Goal: Task Accomplishment & Management: Manage account settings

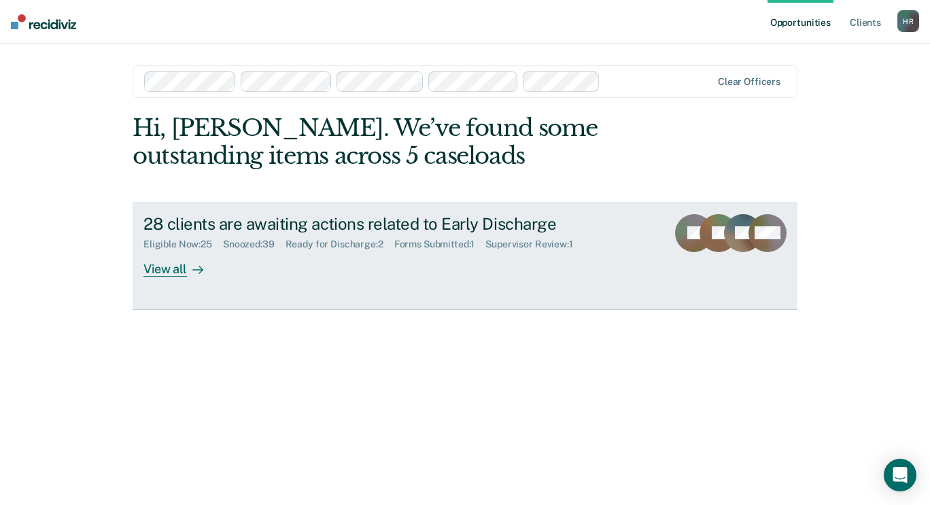
click at [515, 241] on div "Supervisor Review : 1" at bounding box center [534, 245] width 98 height 12
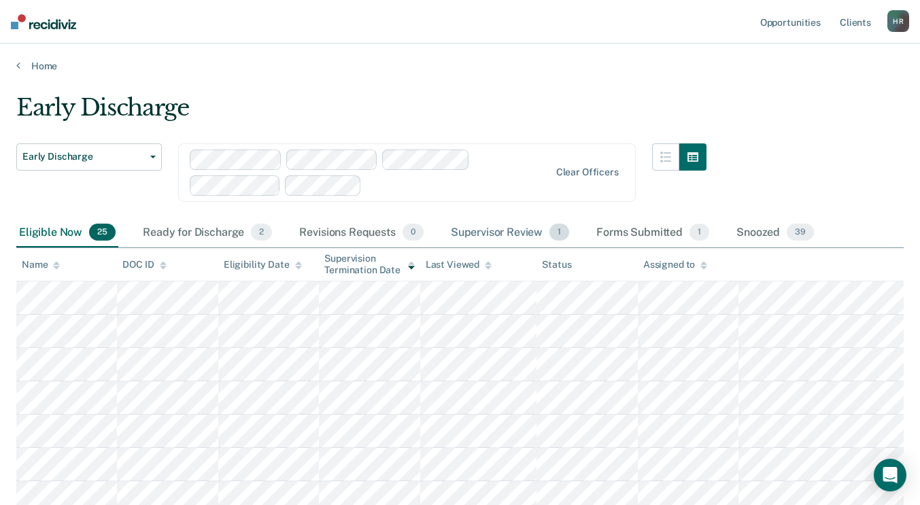
click at [491, 235] on div "Supervisor Review 1" at bounding box center [510, 233] width 124 height 30
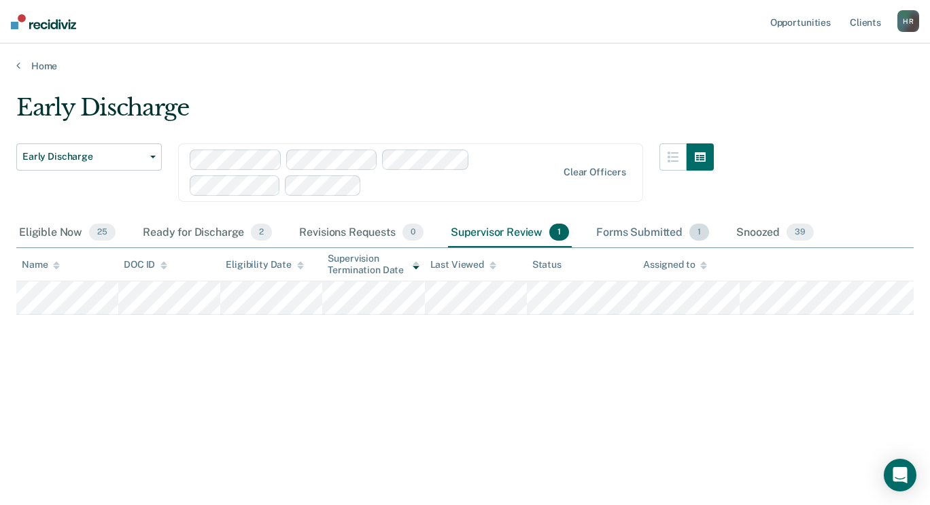
click at [665, 229] on div "Forms Submitted 1" at bounding box center [652, 233] width 118 height 30
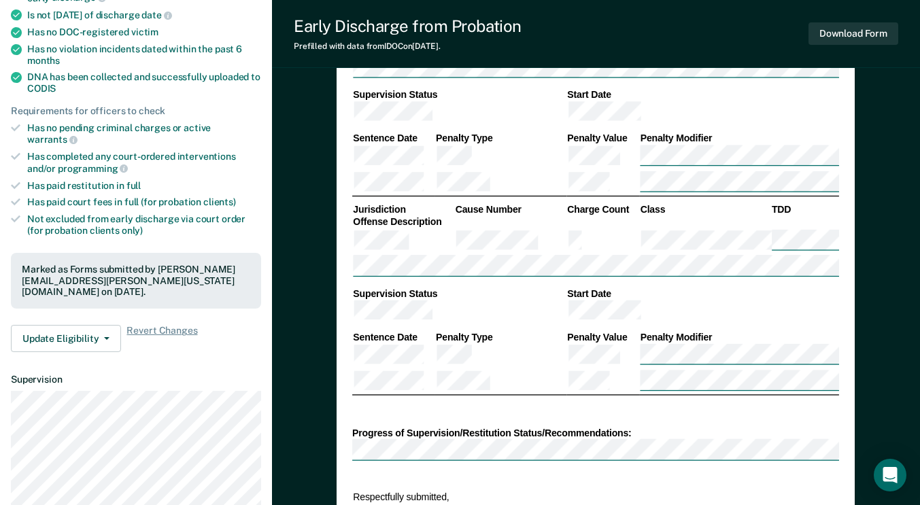
scroll to position [272, 0]
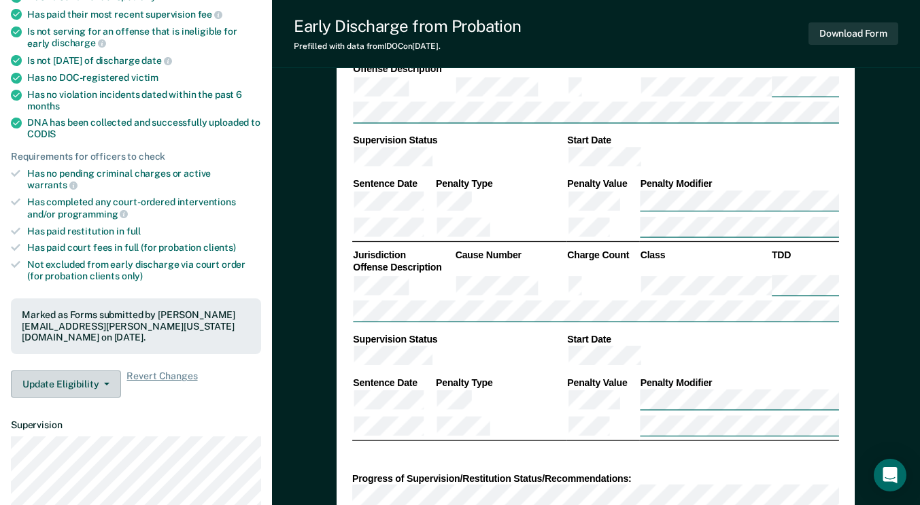
click at [105, 370] on button "Update Eligibility" at bounding box center [66, 383] width 110 height 27
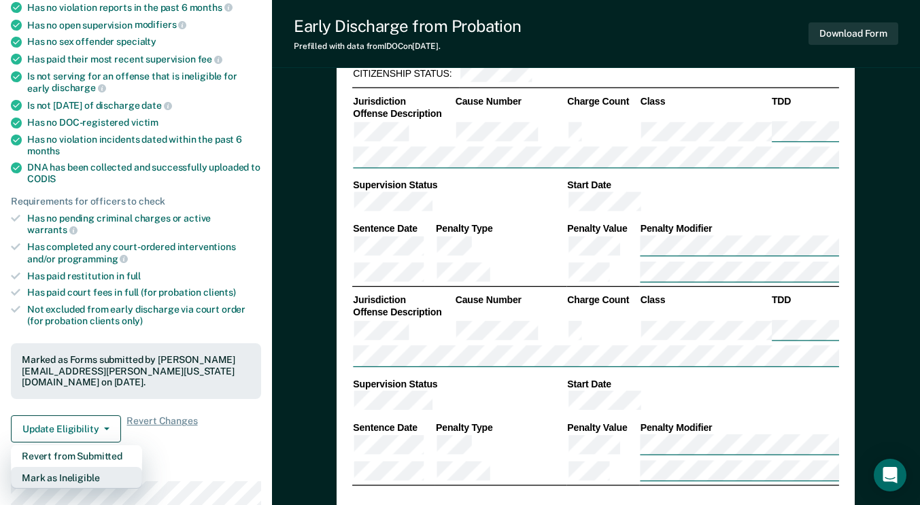
scroll to position [204, 0]
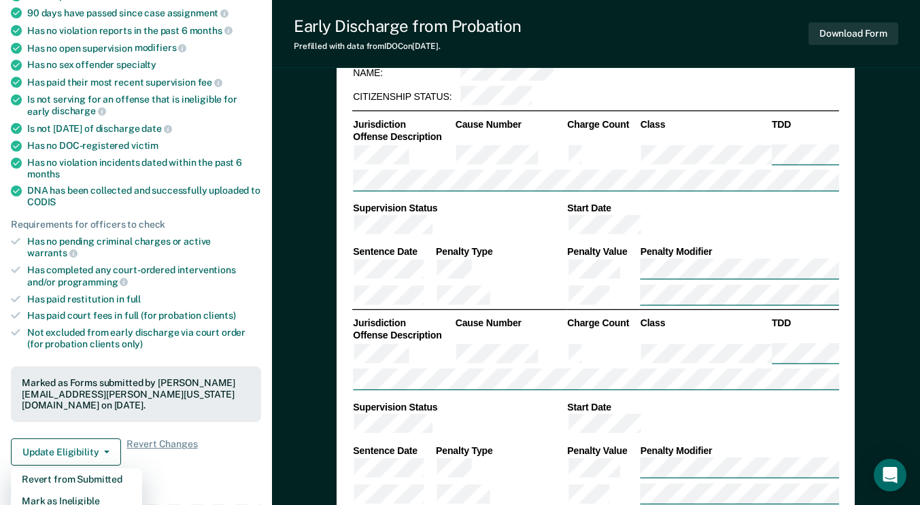
click at [196, 446] on div "Requirements validated by data from ICON Is on supervision level 2 90 days have…" at bounding box center [136, 213] width 272 height 525
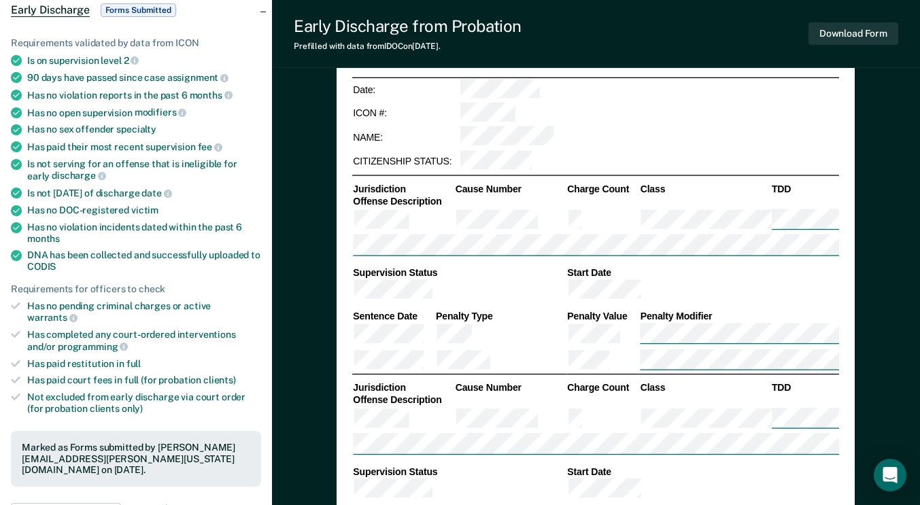
scroll to position [68, 0]
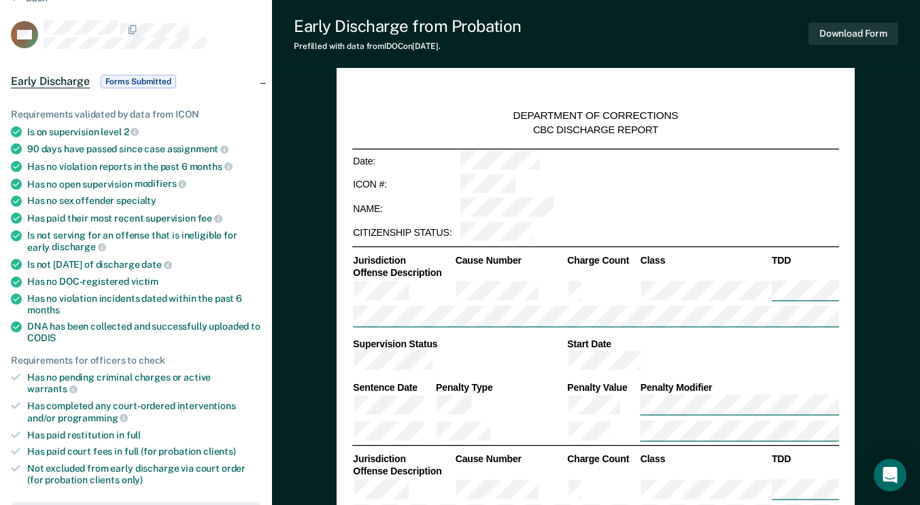
click at [142, 81] on span "Forms Submitted" at bounding box center [138, 82] width 75 height 14
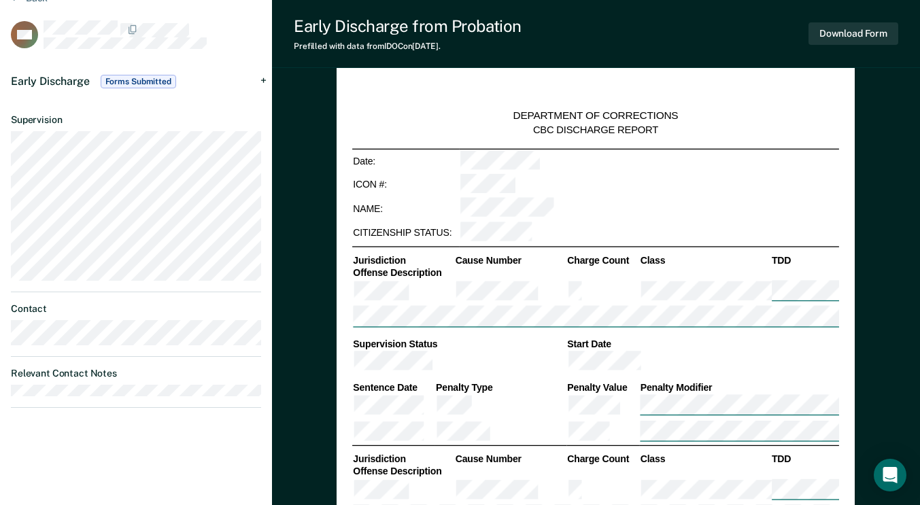
scroll to position [0, 0]
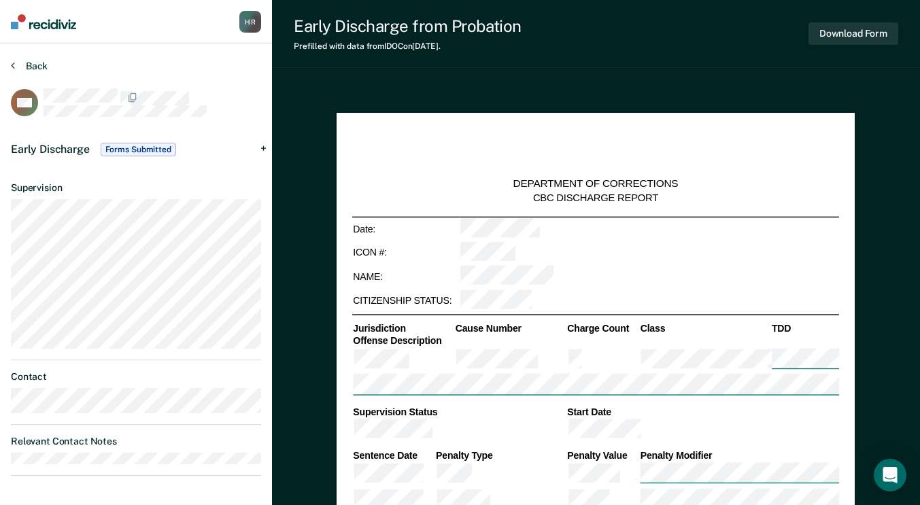
click at [14, 65] on icon at bounding box center [13, 65] width 4 height 11
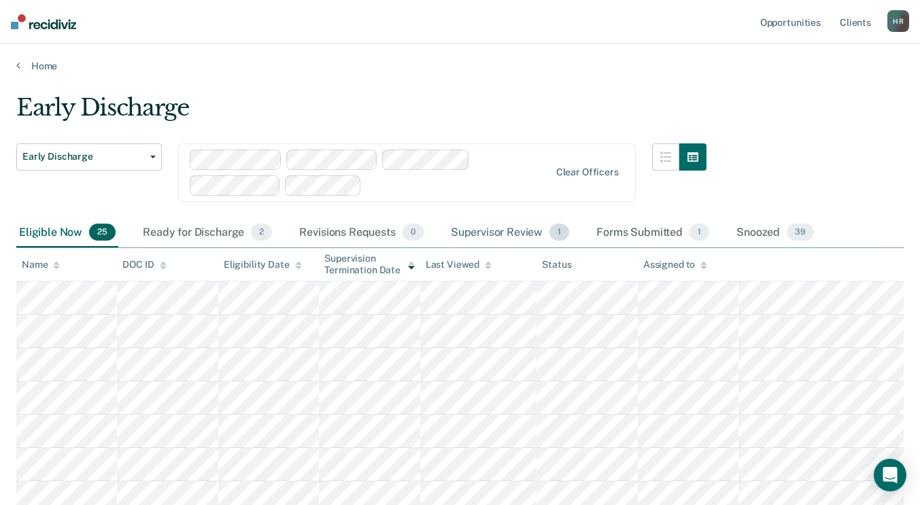
click at [528, 234] on div "Supervisor Review 1" at bounding box center [510, 233] width 124 height 30
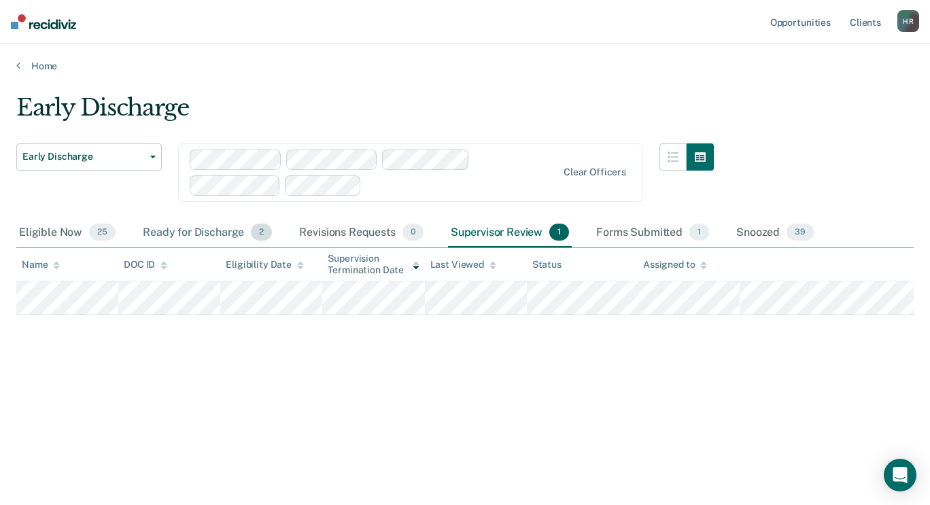
click at [233, 233] on div "Ready for Discharge 2" at bounding box center [207, 233] width 135 height 30
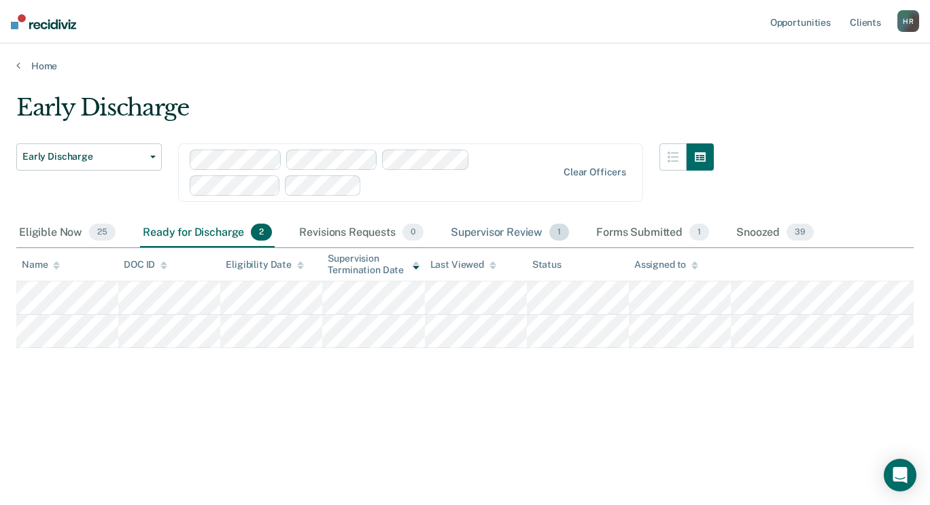
click at [525, 237] on div "Supervisor Review 1" at bounding box center [510, 233] width 124 height 30
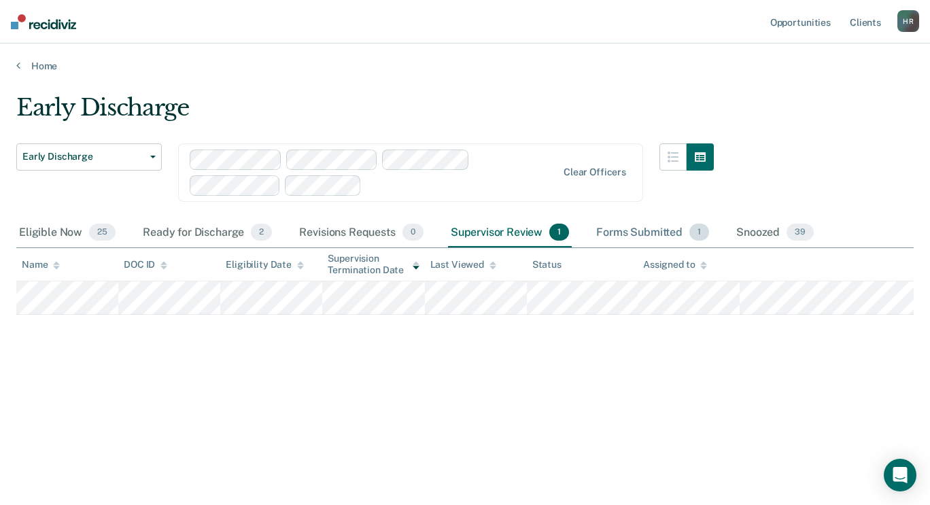
click at [648, 230] on div "Forms Submitted 1" at bounding box center [652, 233] width 118 height 30
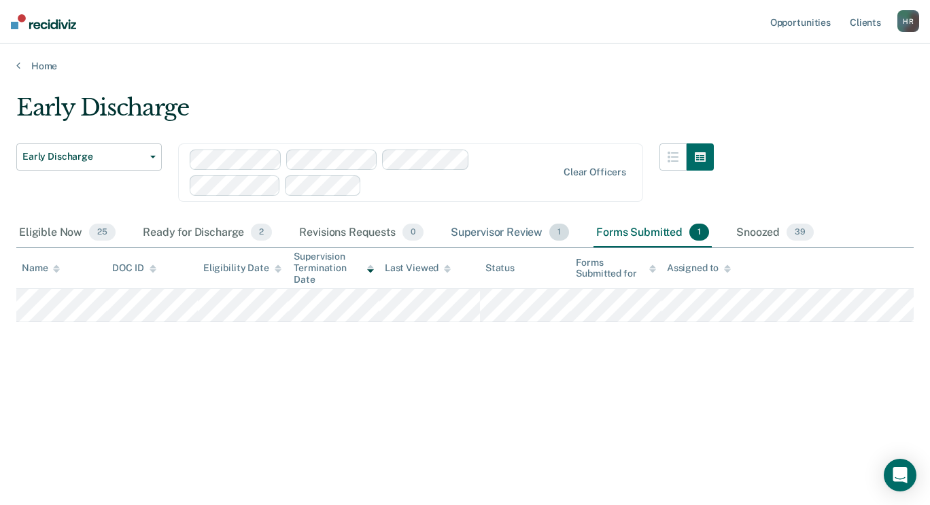
click at [514, 235] on div "Supervisor Review 1" at bounding box center [510, 233] width 124 height 30
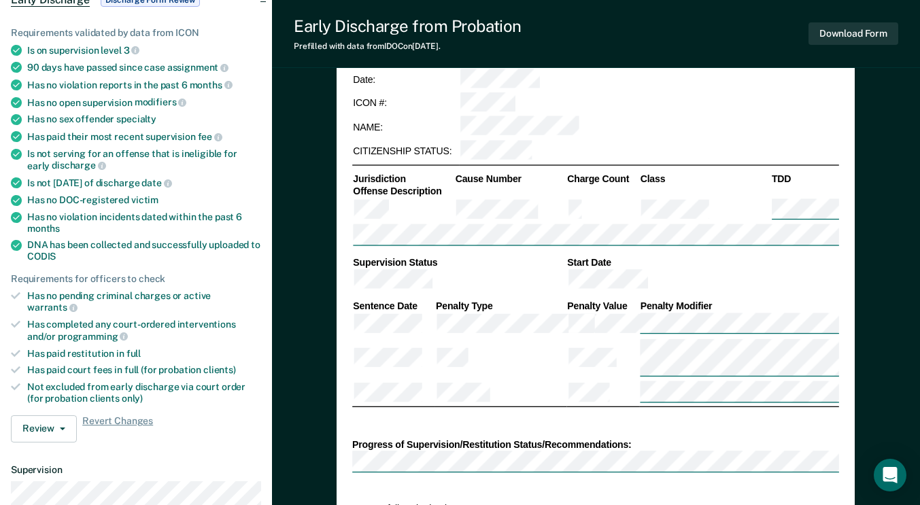
scroll to position [272, 0]
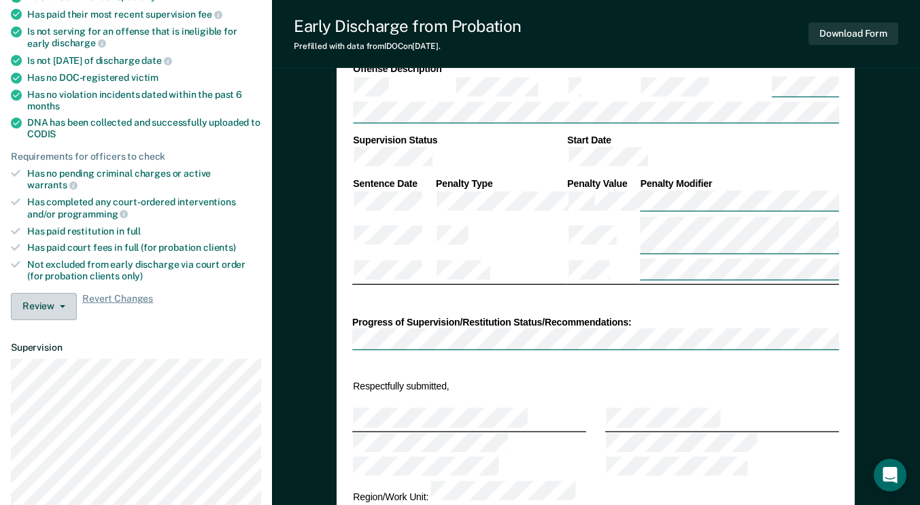
click at [60, 305] on icon "button" at bounding box center [62, 306] width 5 height 3
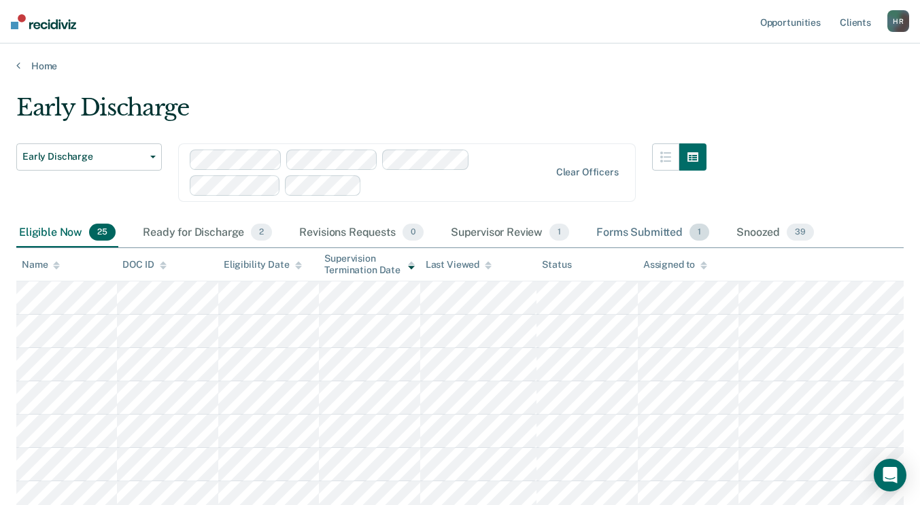
click at [628, 234] on div "Forms Submitted 1" at bounding box center [652, 233] width 118 height 30
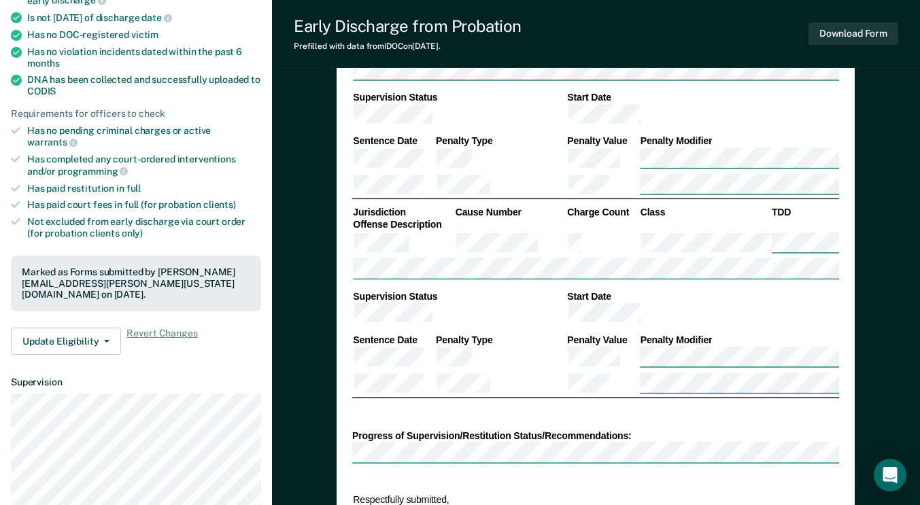
scroll to position [340, 0]
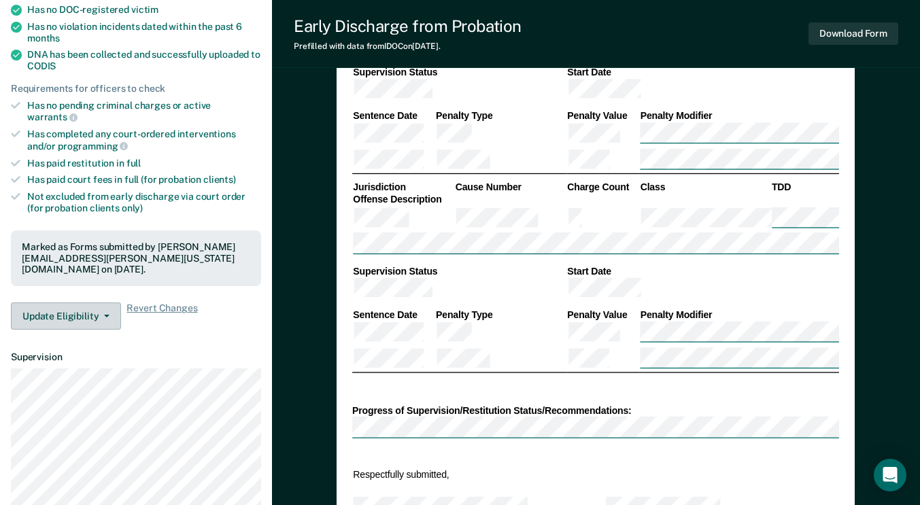
click at [107, 302] on button "Update Eligibility" at bounding box center [66, 315] width 110 height 27
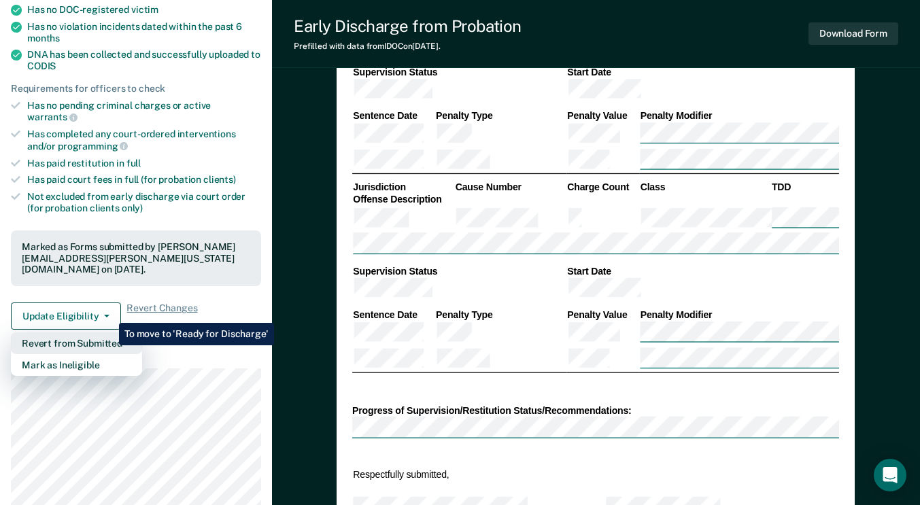
click at [109, 332] on button "Revert from Submitted" at bounding box center [76, 343] width 131 height 22
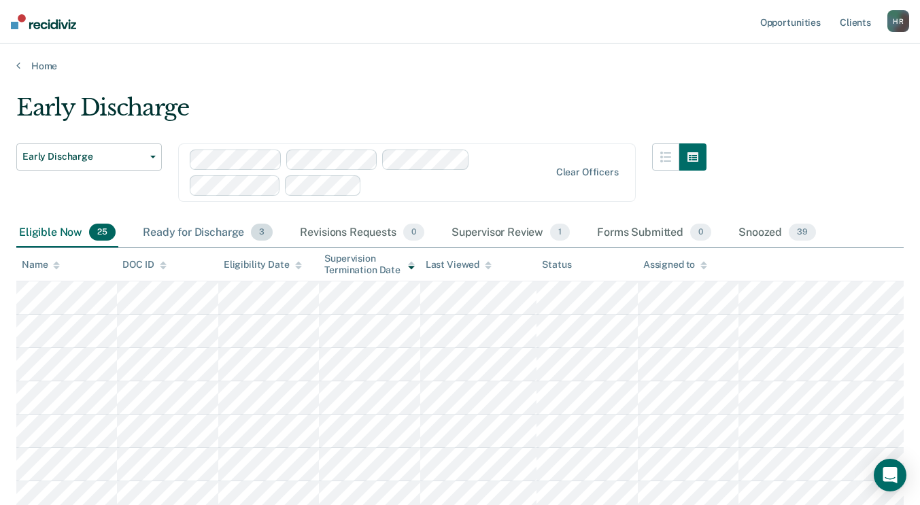
click at [228, 230] on div "Ready for Discharge 3" at bounding box center [207, 233] width 135 height 30
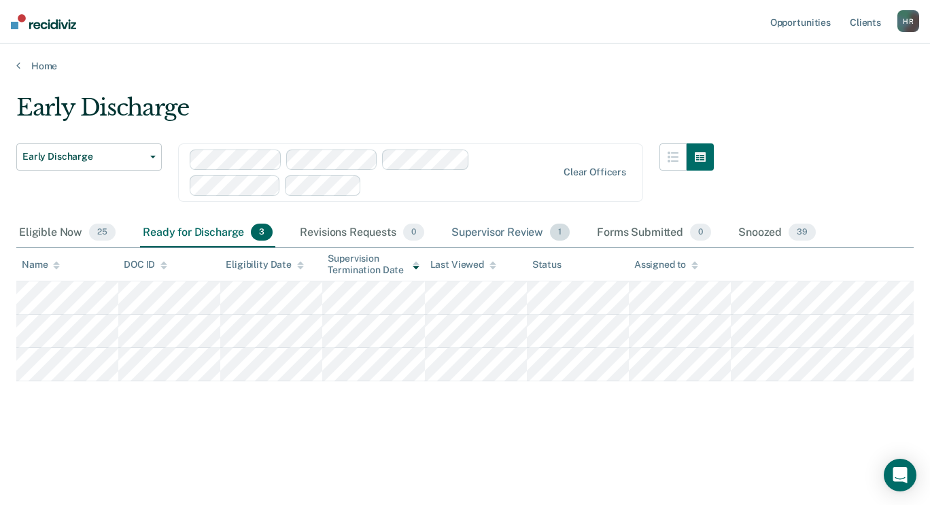
click at [470, 232] on div "Supervisor Review 1" at bounding box center [511, 233] width 124 height 30
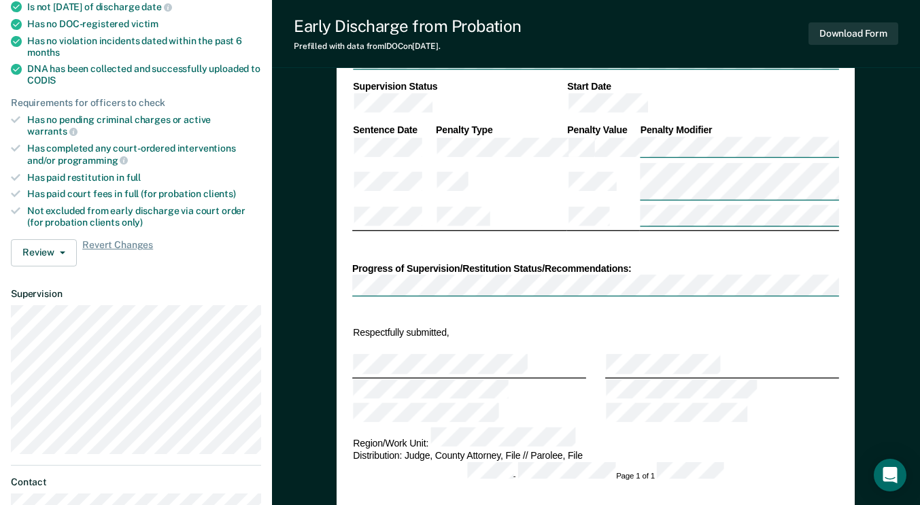
scroll to position [340, 0]
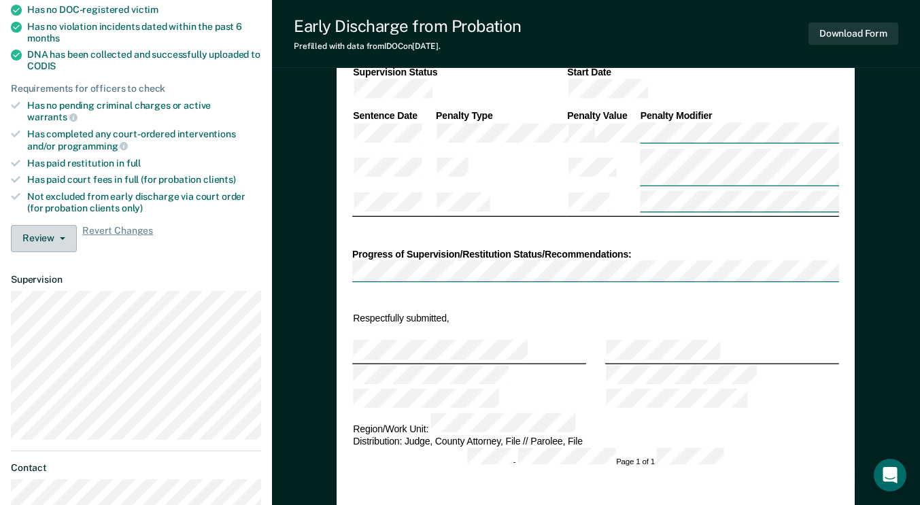
click at [60, 237] on icon "button" at bounding box center [62, 238] width 5 height 3
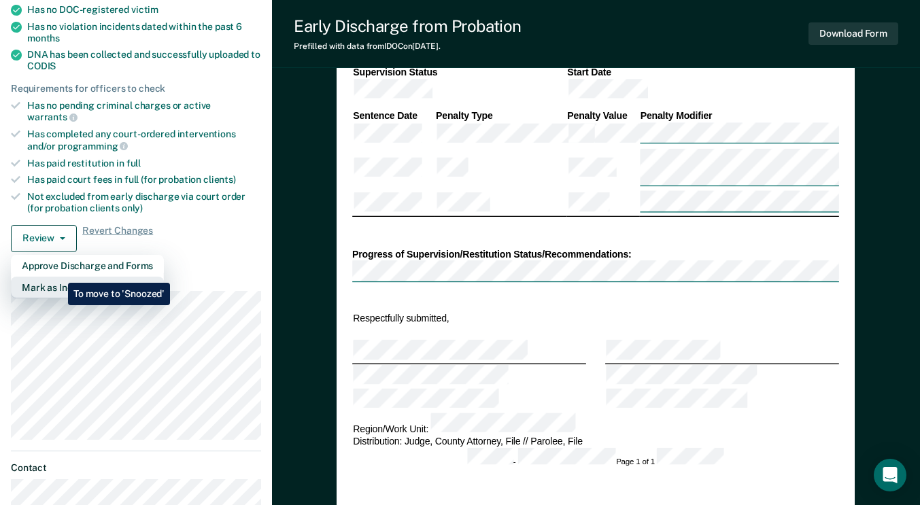
click at [58, 277] on button "Mark as Ineligible" at bounding box center [87, 288] width 153 height 22
type textarea "x"
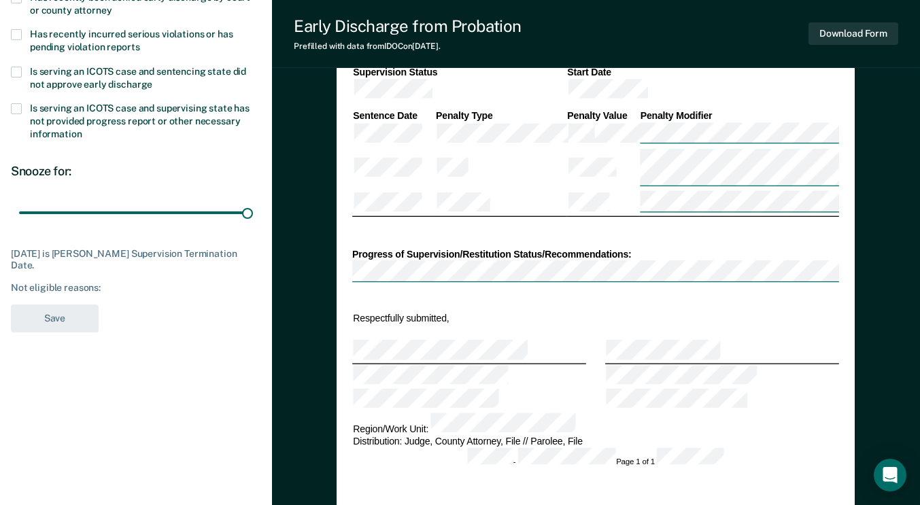
drag, startPoint x: 107, startPoint y: 213, endPoint x: 251, endPoint y: 238, distance: 146.2
type input "80"
click at [251, 224] on input "range" at bounding box center [136, 213] width 234 height 24
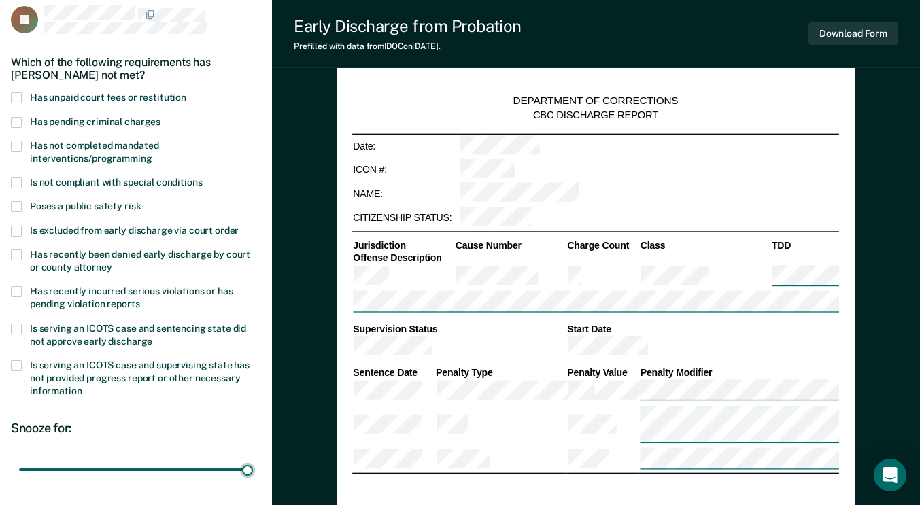
scroll to position [68, 0]
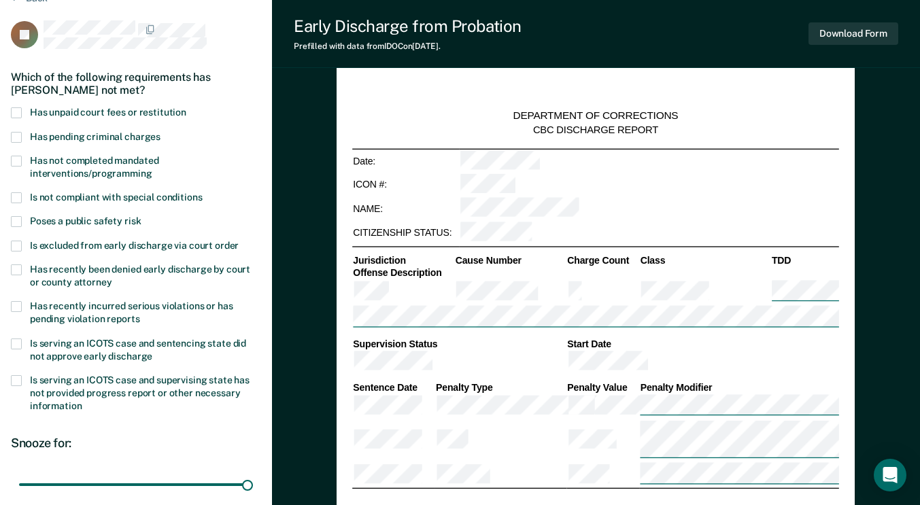
click at [16, 217] on span at bounding box center [16, 221] width 11 height 11
click at [141, 216] on input "Poses a public safety risk" at bounding box center [141, 216] width 0 height 0
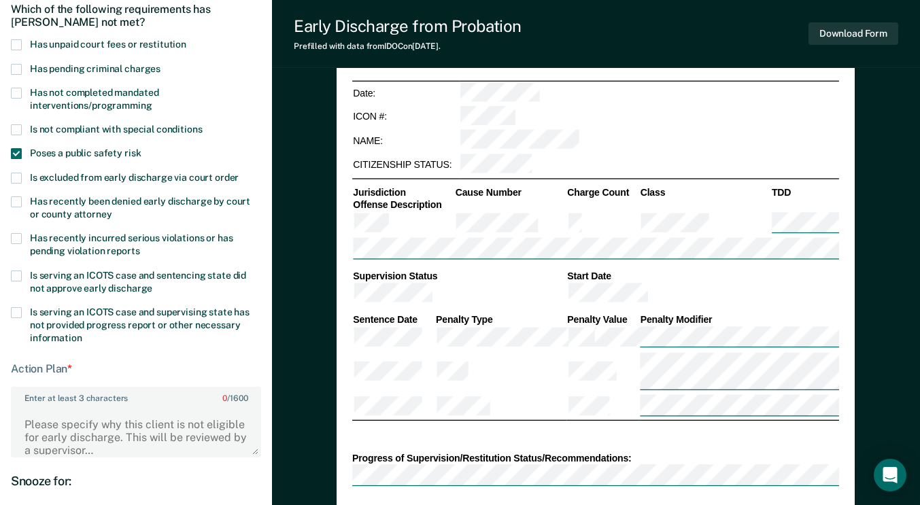
scroll to position [204, 0]
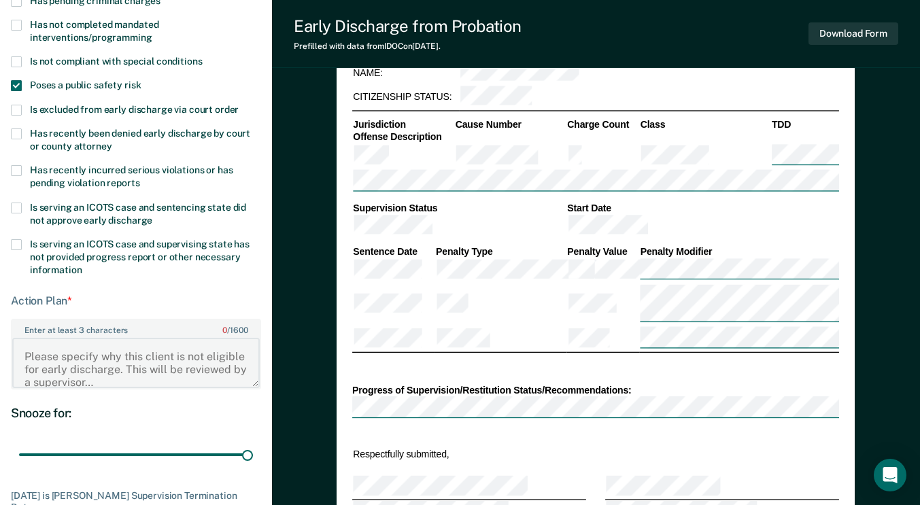
click at [100, 358] on textarea "Enter at least 3 characters 0 / 1600" at bounding box center [135, 363] width 247 height 50
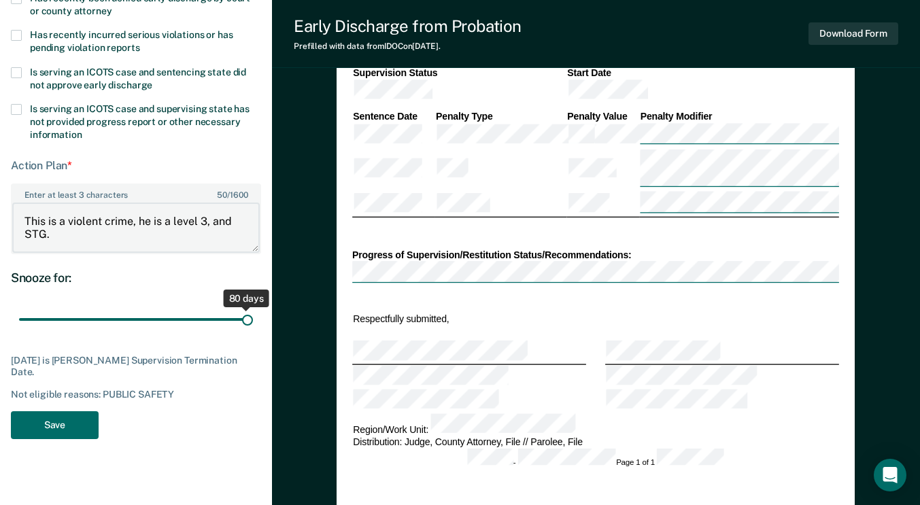
scroll to position [340, 0]
type textarea "This is a violent crime, he is a level 3, and STG."
click at [80, 419] on button "Save" at bounding box center [55, 425] width 88 height 28
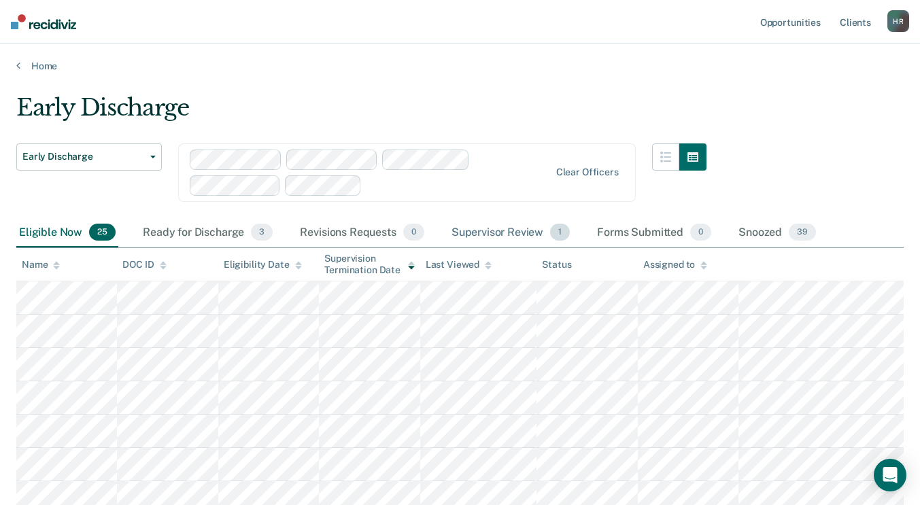
click at [513, 236] on div "Supervisor Review 1" at bounding box center [511, 233] width 124 height 30
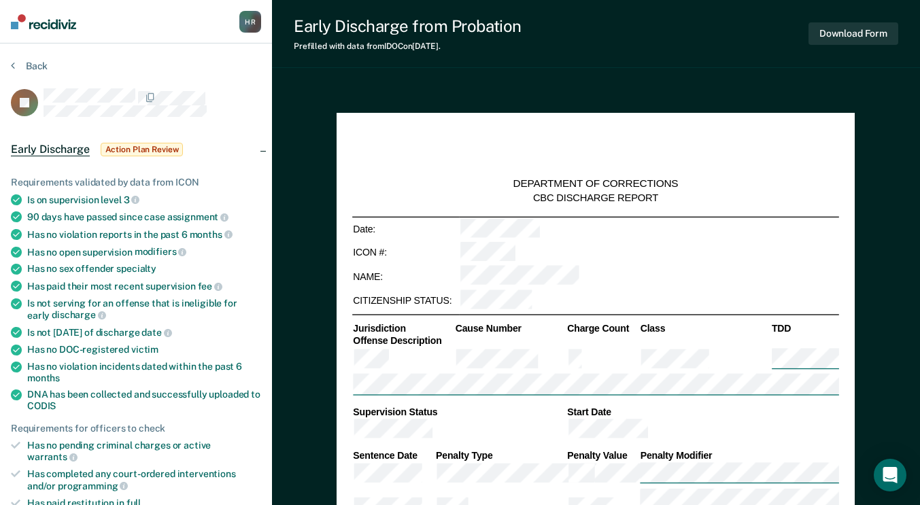
type textarea "x"
click at [158, 150] on span "Action Plan Review" at bounding box center [142, 150] width 83 height 14
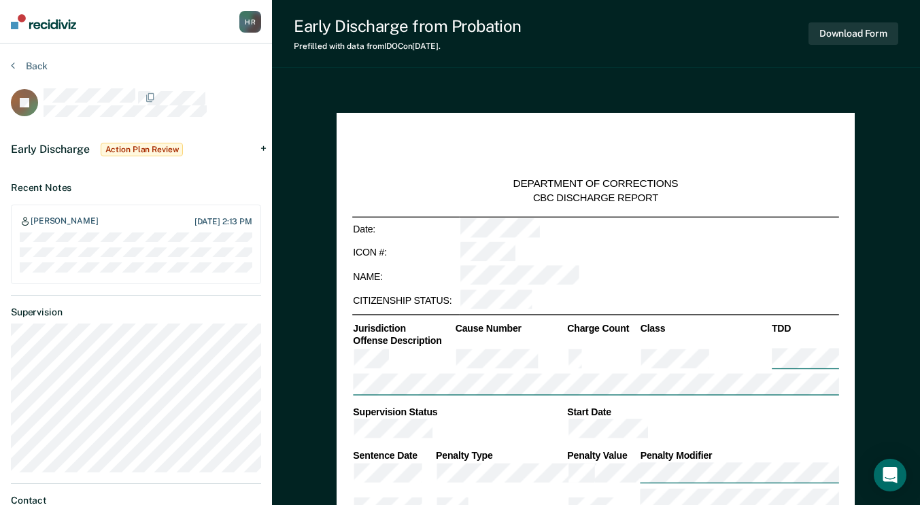
click at [66, 146] on span "Early Discharge" at bounding box center [50, 149] width 79 height 13
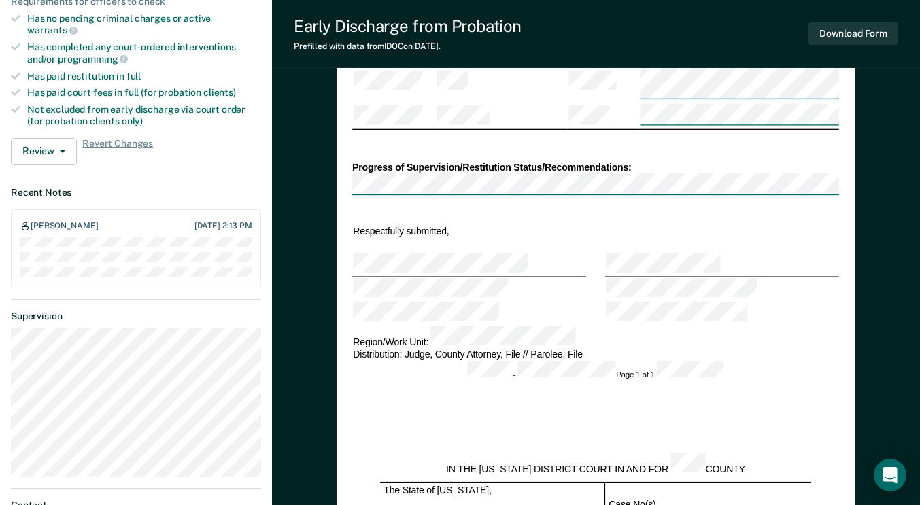
scroll to position [408, 0]
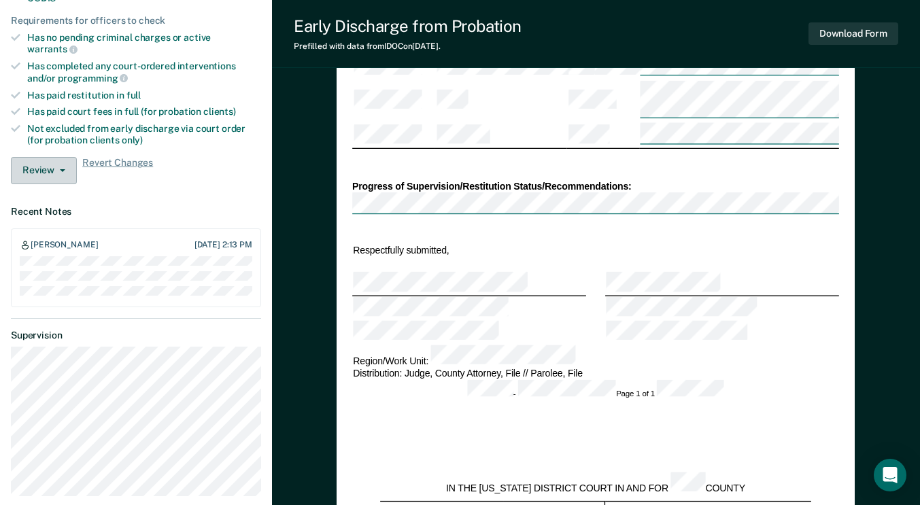
click at [61, 169] on icon "button" at bounding box center [62, 170] width 5 height 3
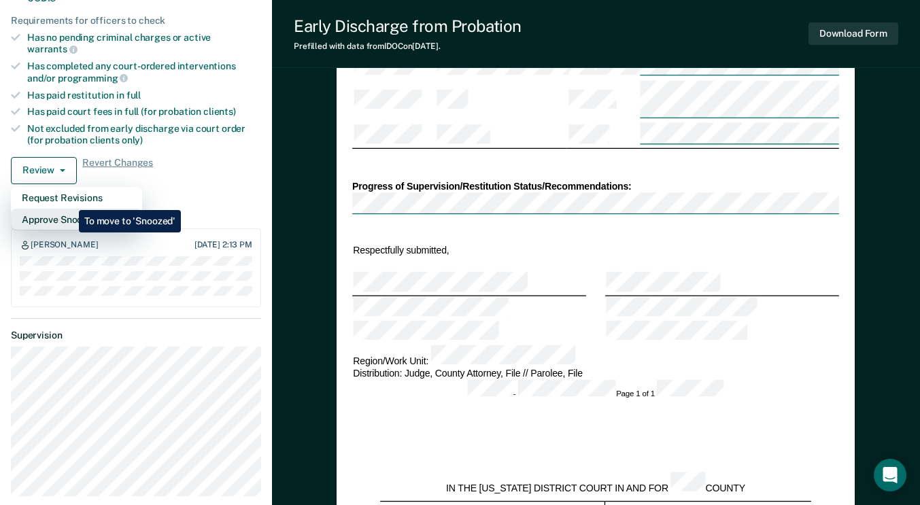
click at [69, 209] on button "Approve Snooze" at bounding box center [76, 220] width 131 height 22
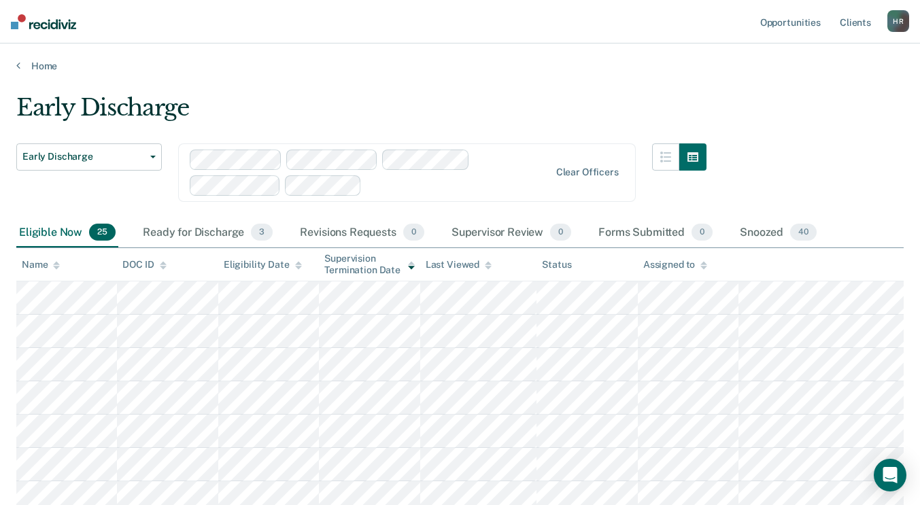
click at [71, 232] on div "Eligible Now 25" at bounding box center [67, 233] width 102 height 30
